Goal: Ask a question

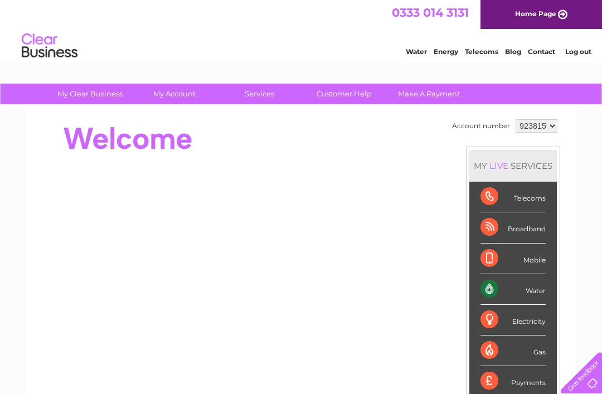
click at [363, 100] on link "Customer Help" at bounding box center [344, 94] width 92 height 21
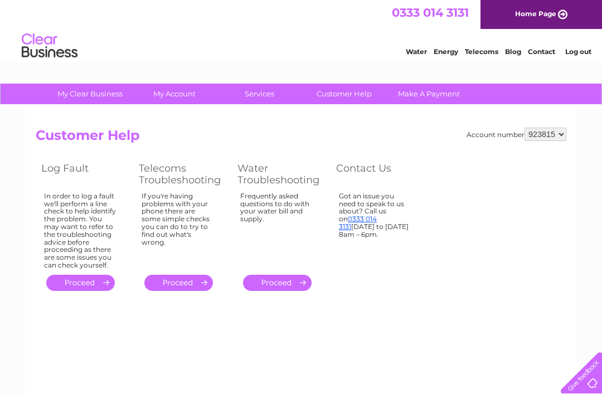
click at [287, 284] on link "." at bounding box center [277, 283] width 69 height 16
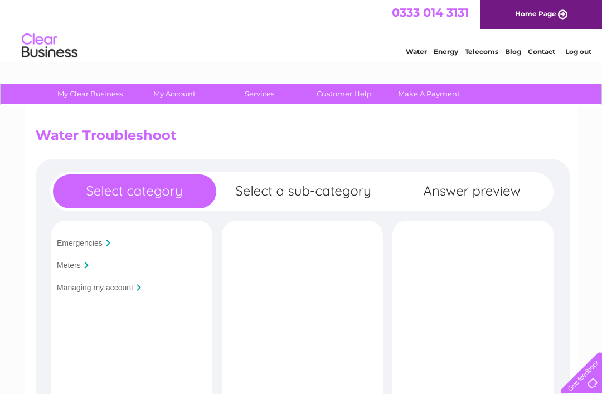
click at [102, 247] on input "Emergencies" at bounding box center [80, 242] width 46 height 9
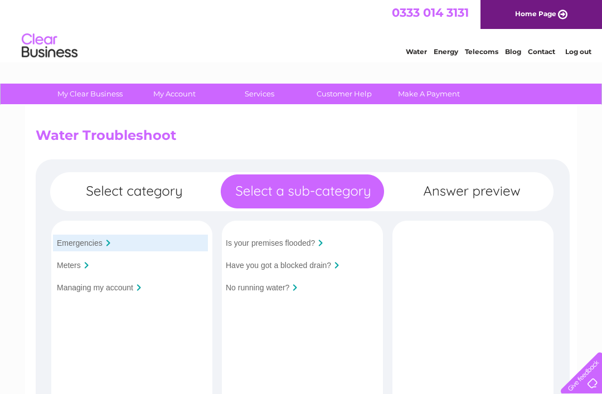
click at [346, 95] on link "Customer Help" at bounding box center [344, 94] width 92 height 21
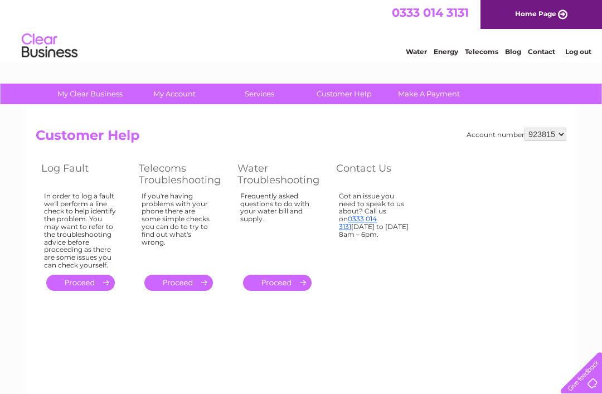
click at [289, 284] on link "." at bounding box center [277, 283] width 69 height 16
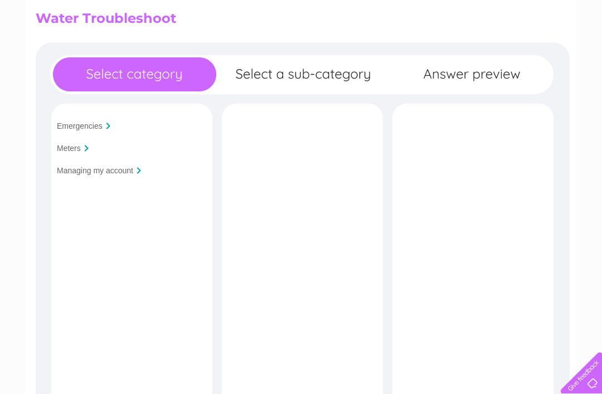
scroll to position [48, 0]
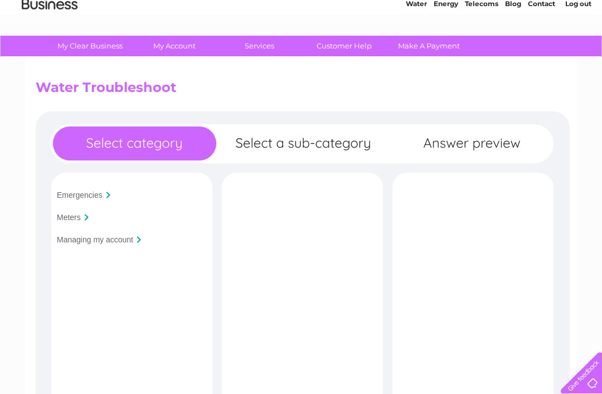
click at [345, 145] on div "Emergencies Meters Managing my account Is your premises flooded?" at bounding box center [303, 370] width 534 height 518
click at [100, 207] on td "Meters" at bounding box center [131, 217] width 169 height 22
click at [97, 199] on input "Emergencies" at bounding box center [80, 195] width 46 height 9
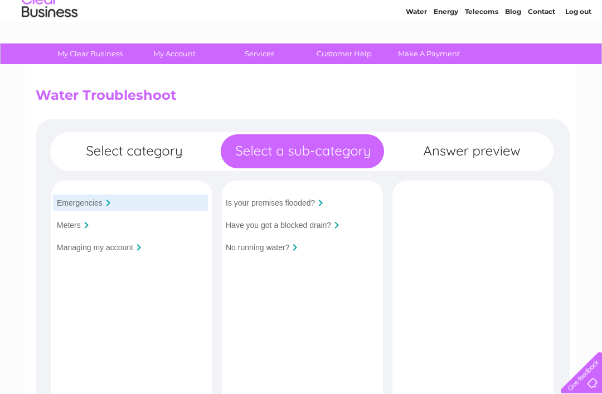
scroll to position [0, 0]
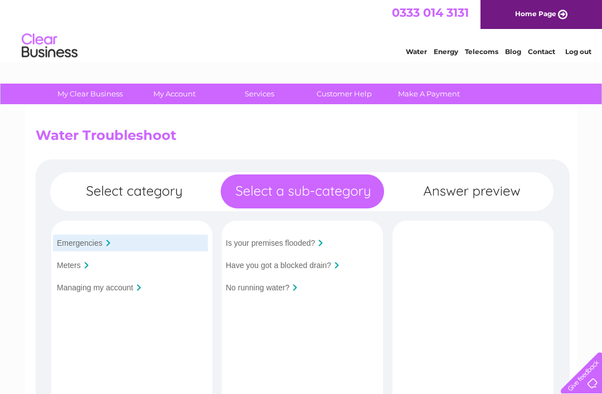
click at [307, 247] on input "Is your premises flooded?" at bounding box center [270, 242] width 89 height 9
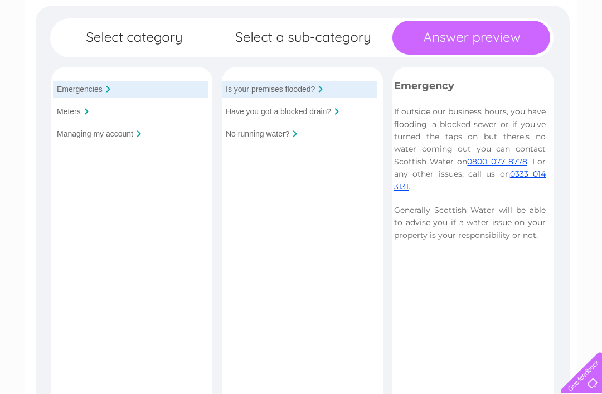
scroll to position [154, 0]
click at [329, 116] on input "Have you got a blocked drain?" at bounding box center [278, 111] width 105 height 9
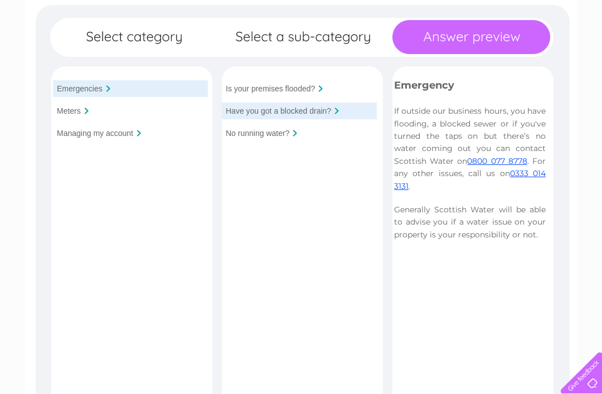
click at [276, 138] on input "No running water?" at bounding box center [258, 133] width 64 height 9
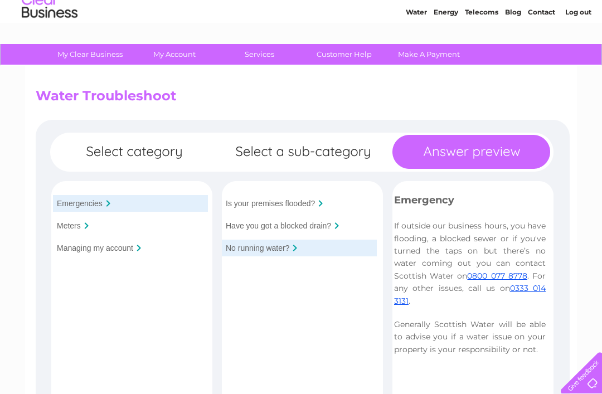
scroll to position [0, 0]
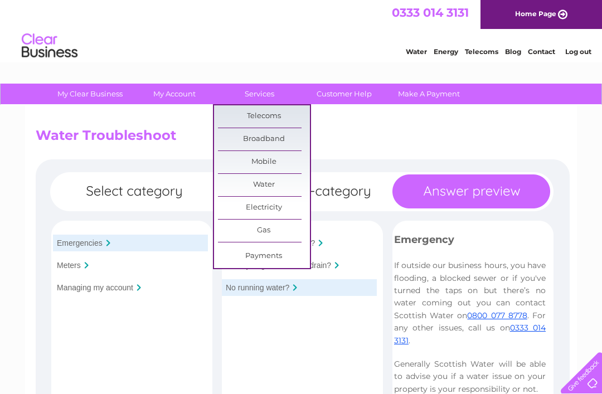
click at [383, 140] on h2 "Water Troubleshoot" at bounding box center [301, 138] width 530 height 21
